Goal: Find specific page/section: Find specific page/section

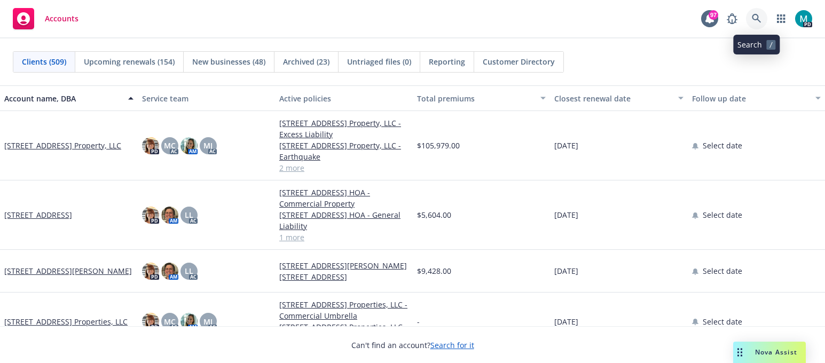
click at [752, 18] on icon at bounding box center [755, 18] width 9 height 9
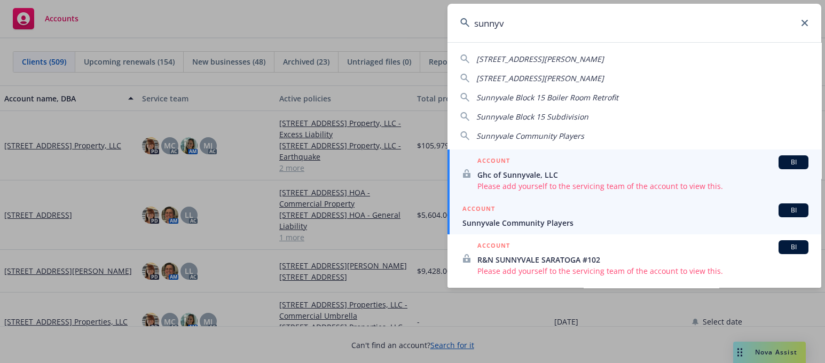
type input "sunnyv"
click at [513, 222] on span "Sunnyvale Community Players" at bounding box center [635, 222] width 346 height 11
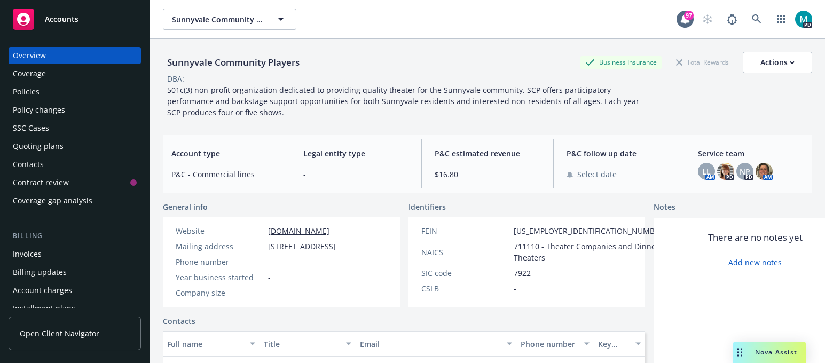
click at [74, 91] on div "Policies" at bounding box center [75, 91] width 124 height 17
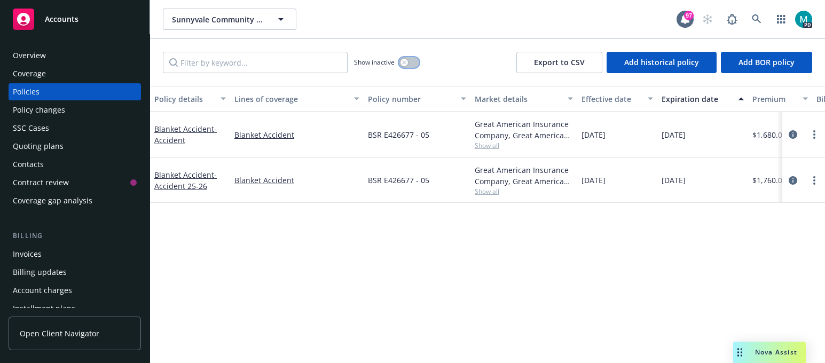
click at [402, 62] on icon "button" at bounding box center [404, 62] width 4 height 4
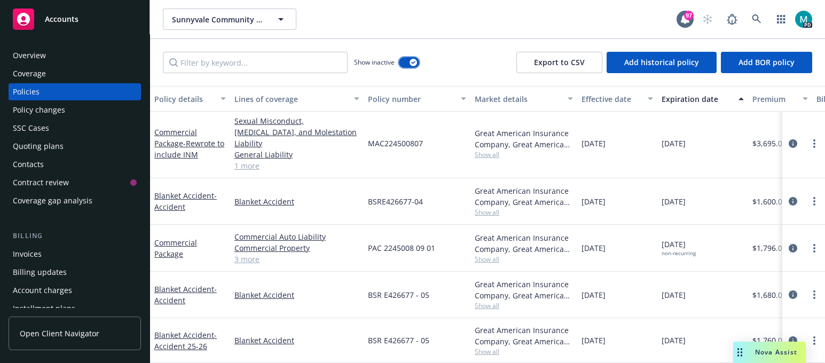
scroll to position [390, 0]
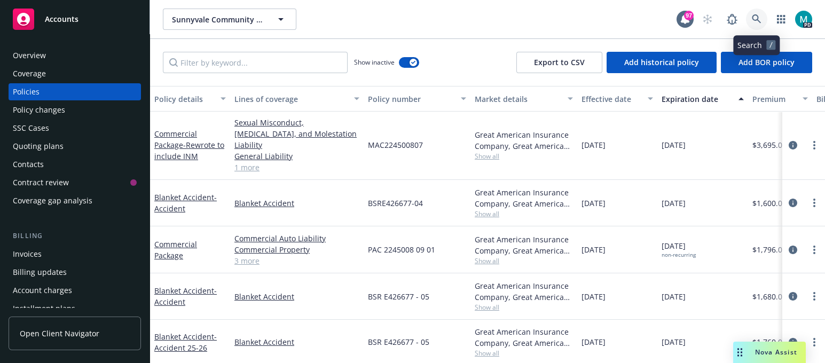
click at [756, 18] on icon at bounding box center [756, 19] width 10 height 10
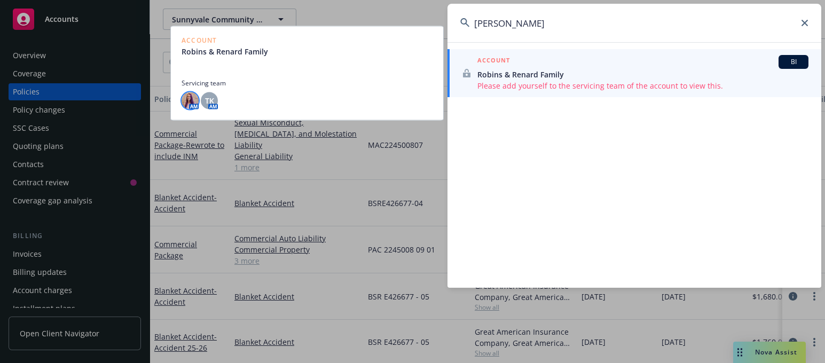
type input "[PERSON_NAME]"
click at [191, 102] on img at bounding box center [189, 100] width 17 height 17
click at [210, 99] on span "TK" at bounding box center [209, 100] width 9 height 11
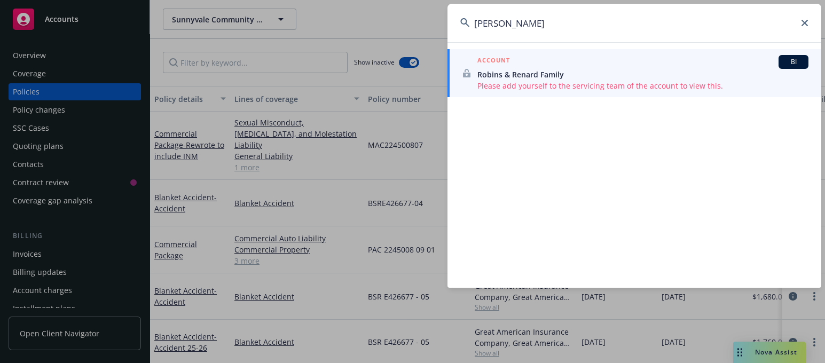
click at [803, 22] on icon at bounding box center [804, 23] width 6 height 6
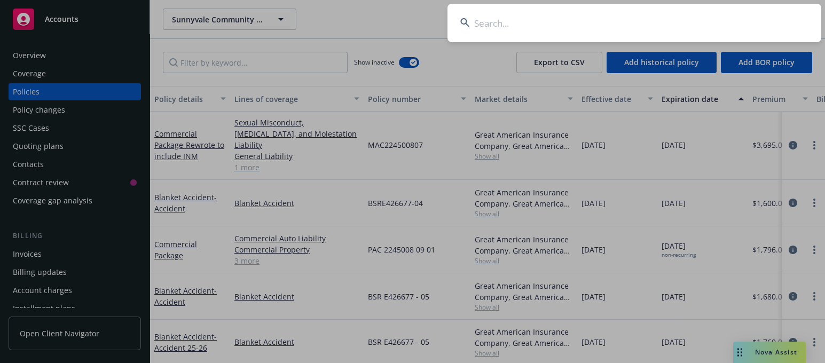
click at [646, 27] on input at bounding box center [634, 23] width 374 height 38
type input "manifold valley"
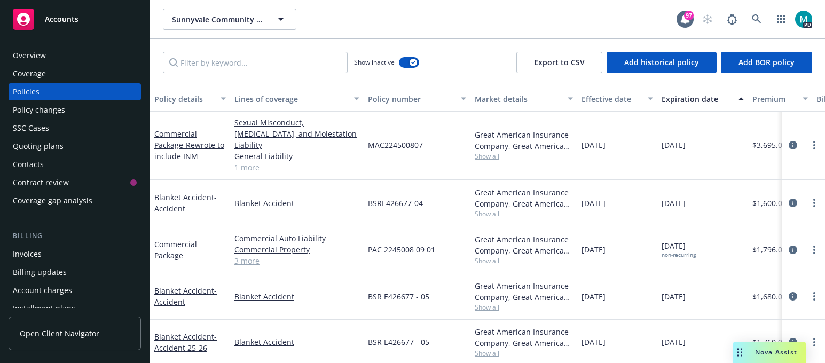
click at [51, 54] on div "Overview" at bounding box center [75, 55] width 124 height 17
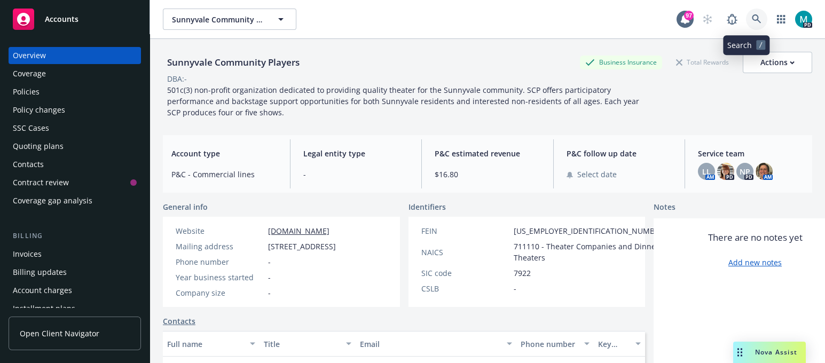
click at [751, 18] on icon at bounding box center [755, 18] width 9 height 9
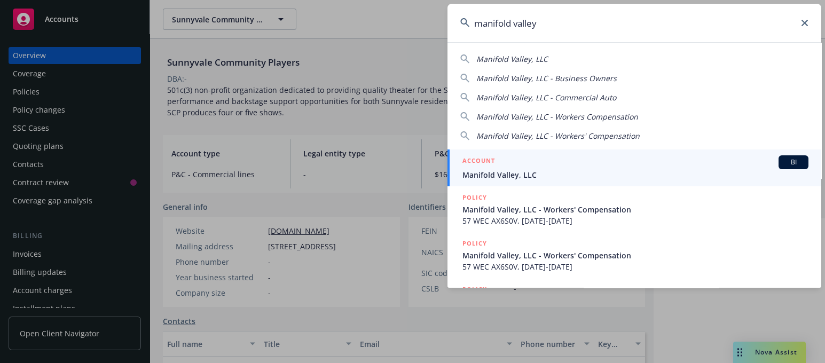
type input "manifold valley"
click at [511, 171] on span "Manifold Valley, LLC" at bounding box center [635, 174] width 346 height 11
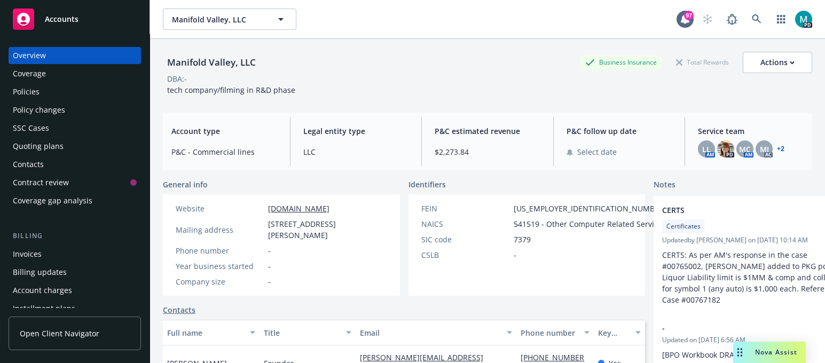
click at [38, 89] on div "Policies" at bounding box center [26, 91] width 27 height 17
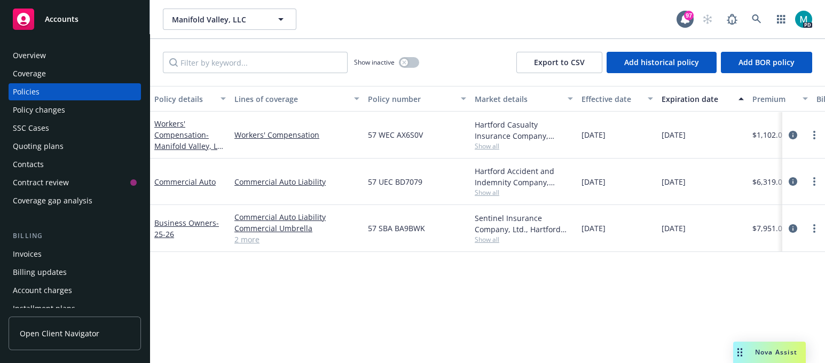
click at [67, 52] on div "Overview" at bounding box center [75, 55] width 124 height 17
